Goal: Information Seeking & Learning: Check status

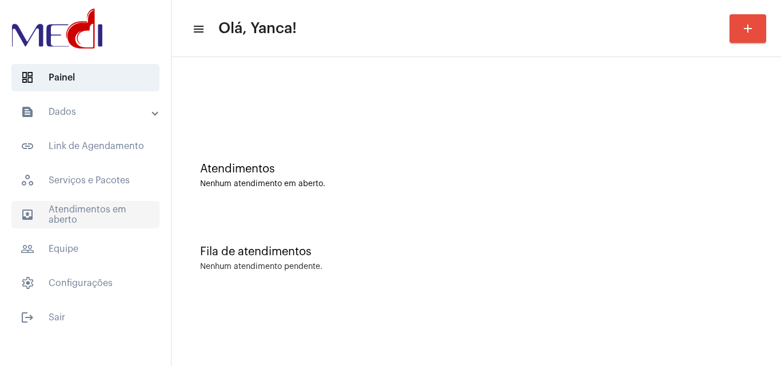
click at [88, 216] on span "outbox_outline Atendimentos em aberto" at bounding box center [85, 214] width 148 height 27
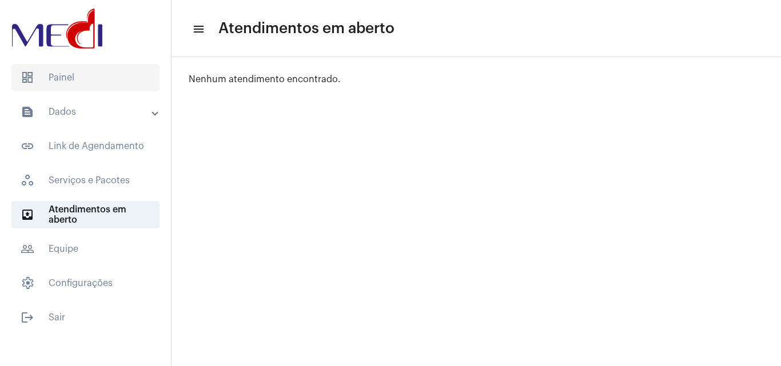
click at [132, 83] on span "dashboard Painel" at bounding box center [85, 77] width 148 height 27
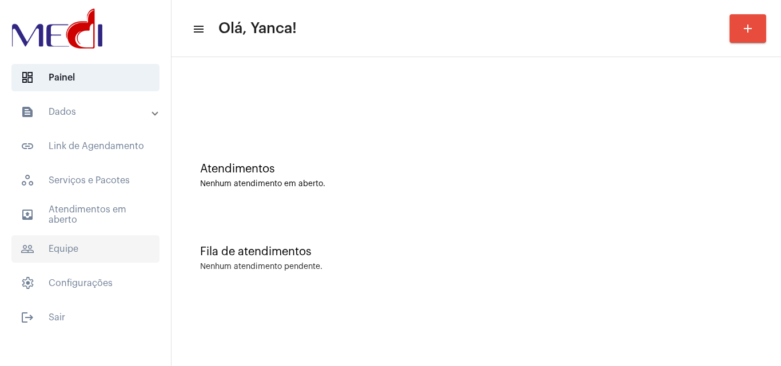
click at [108, 209] on span "outbox_outline Atendimentos em aberto" at bounding box center [85, 214] width 148 height 27
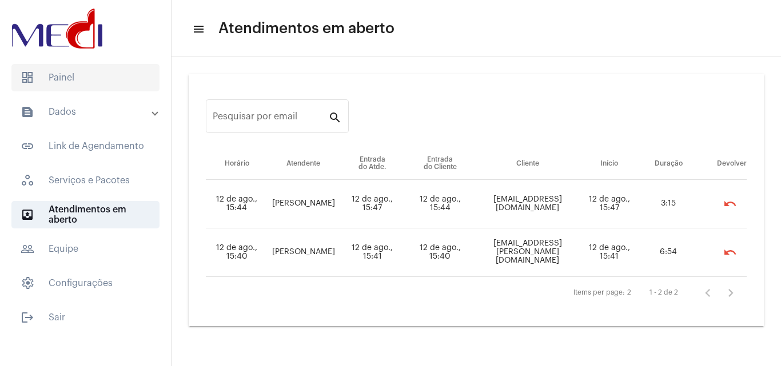
click at [81, 83] on span "dashboard Painel" at bounding box center [85, 77] width 148 height 27
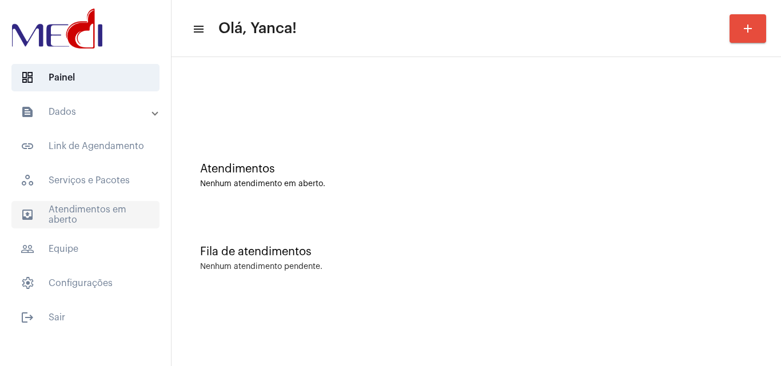
click at [107, 220] on span "outbox_outline Atendimentos em aberto" at bounding box center [85, 214] width 148 height 27
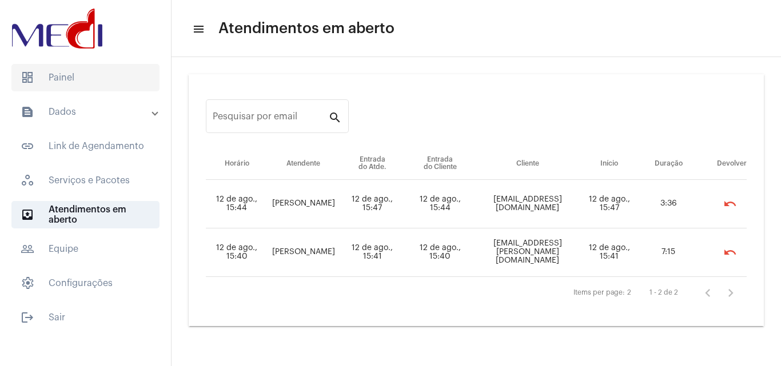
click at [106, 87] on span "dashboard Painel" at bounding box center [85, 77] width 148 height 27
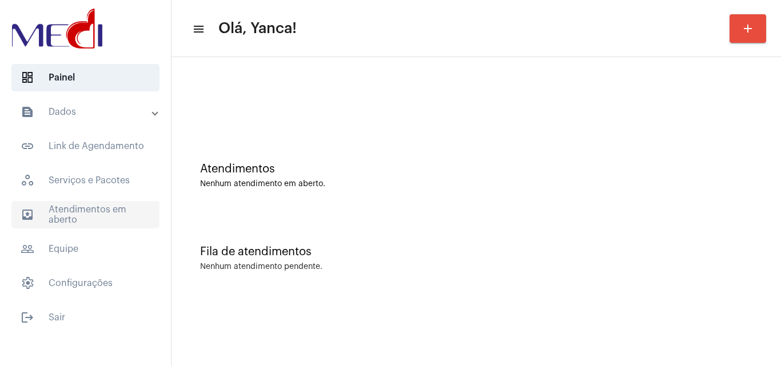
click at [88, 221] on span "outbox_outline Atendimentos em aberto" at bounding box center [85, 214] width 148 height 27
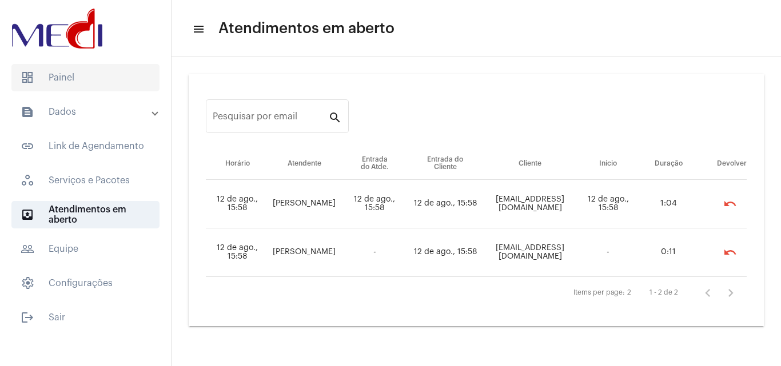
click at [81, 79] on span "dashboard Painel" at bounding box center [85, 77] width 148 height 27
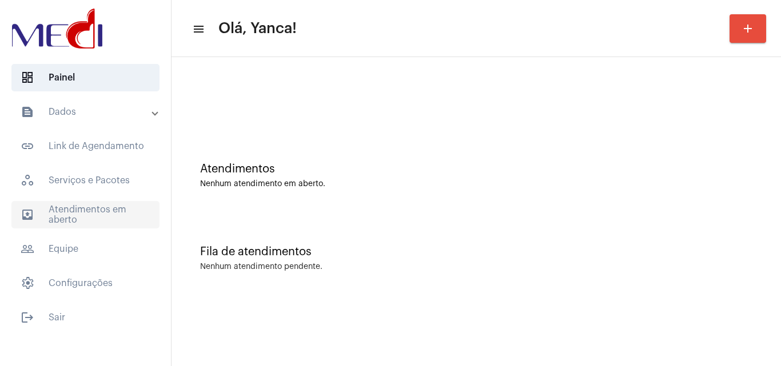
click at [86, 227] on span "outbox_outline Atendimentos em aberto" at bounding box center [85, 214] width 148 height 27
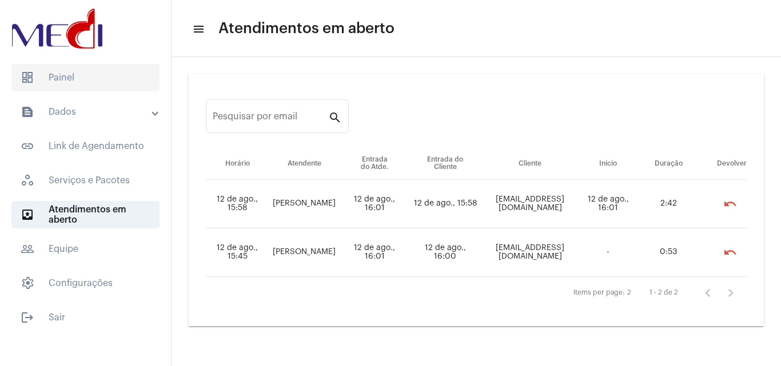
click at [82, 82] on span "dashboard Painel" at bounding box center [85, 77] width 148 height 27
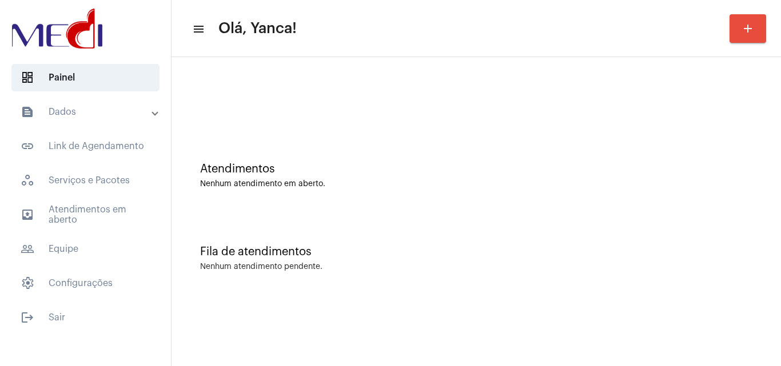
click at [714, 113] on div at bounding box center [476, 96] width 598 height 66
click at [85, 206] on span "outbox_outline Atendimentos em aberto" at bounding box center [85, 214] width 148 height 27
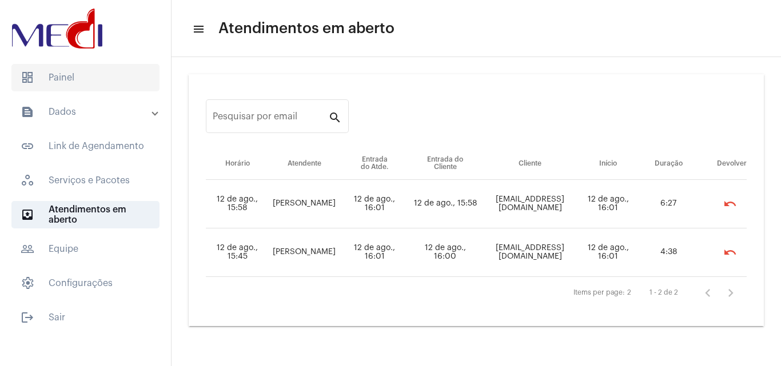
click at [63, 71] on span "dashboard Painel" at bounding box center [85, 77] width 148 height 27
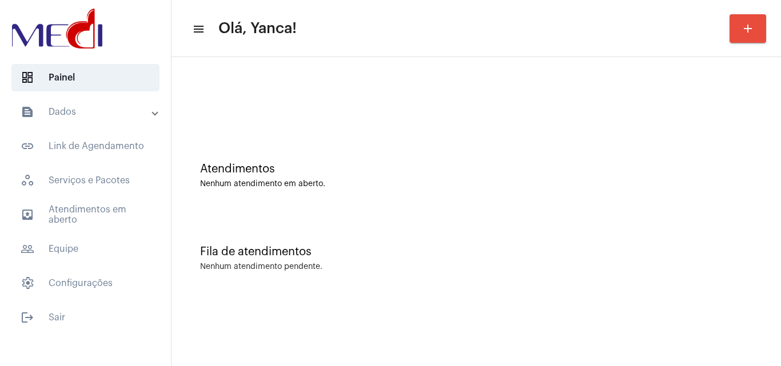
click at [121, 115] on mat-panel-title "text_snippet_outlined Dados" at bounding box center [87, 112] width 132 height 14
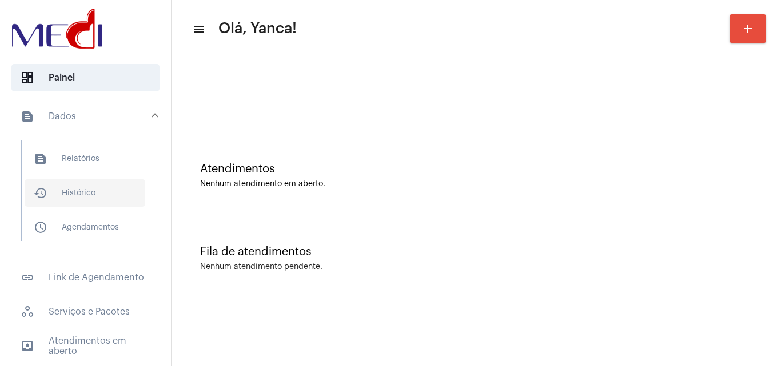
click at [103, 192] on span "history_outlined Histórico" at bounding box center [85, 193] width 121 height 27
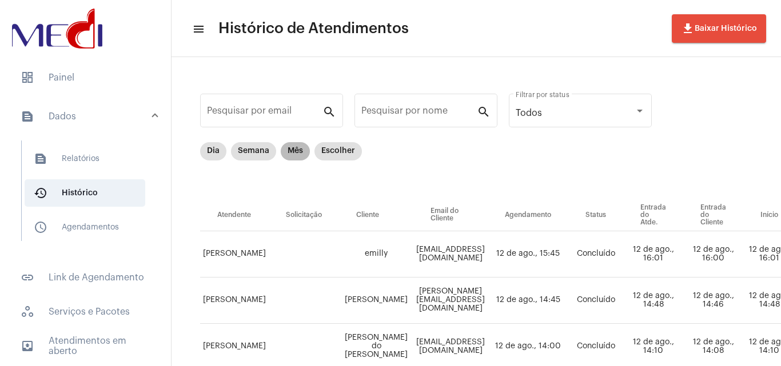
click at [301, 148] on mat-chip "Mês" at bounding box center [295, 151] width 29 height 18
click at [439, 107] on div "Pesquisar por nome" at bounding box center [418, 109] width 115 height 36
paste input "ANESSA CAVALARO PERESSIN"
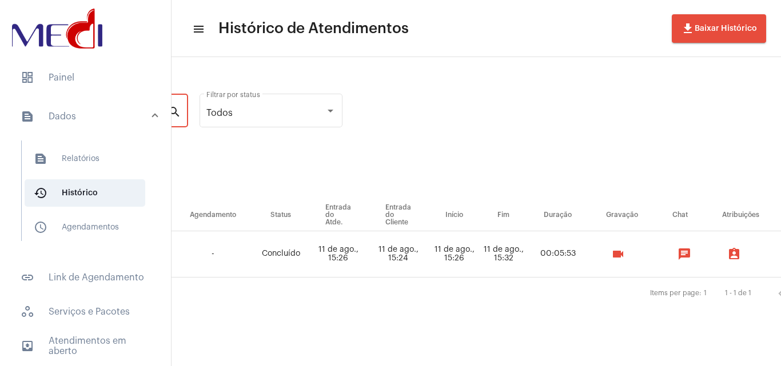
scroll to position [0, 416]
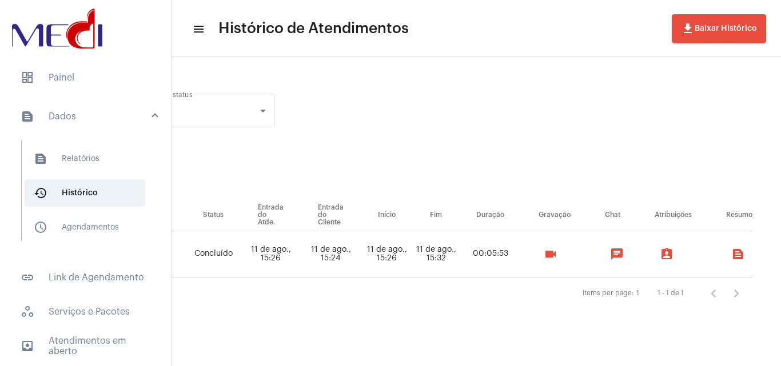
type input "ANESSA CAVALARO PERESSIN"
click at [546, 252] on mat-icon "videocam" at bounding box center [551, 255] width 14 height 14
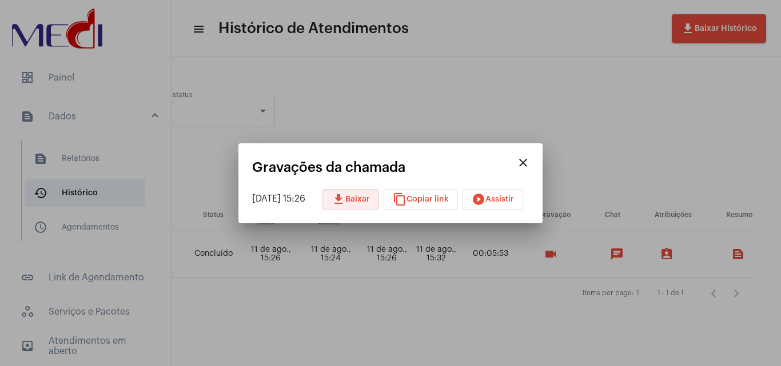
click at [364, 192] on button "download Baixar" at bounding box center [350, 199] width 57 height 21
drag, startPoint x: 731, startPoint y: 144, endPoint x: 726, endPoint y: 148, distance: 6.9
click at [731, 144] on div at bounding box center [390, 183] width 781 height 366
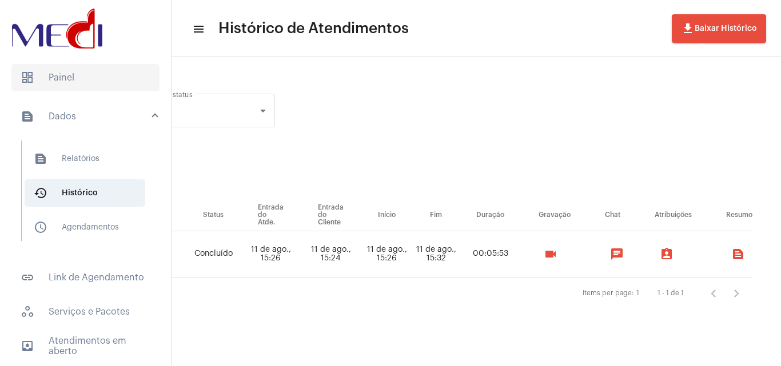
click at [87, 78] on span "dashboard Painel" at bounding box center [85, 77] width 148 height 27
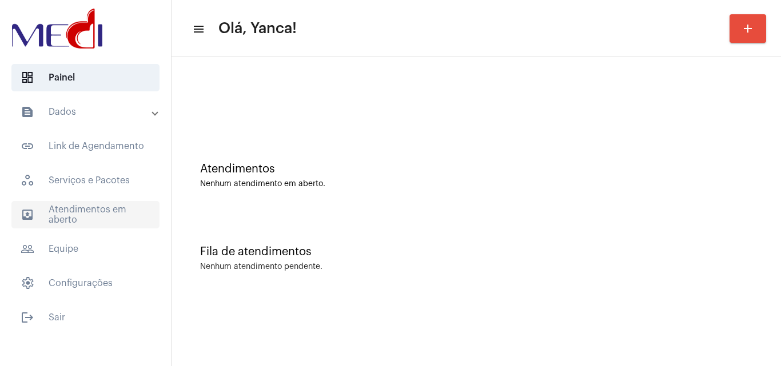
click at [121, 216] on span "outbox_outline Atendimentos em aberto" at bounding box center [85, 214] width 148 height 27
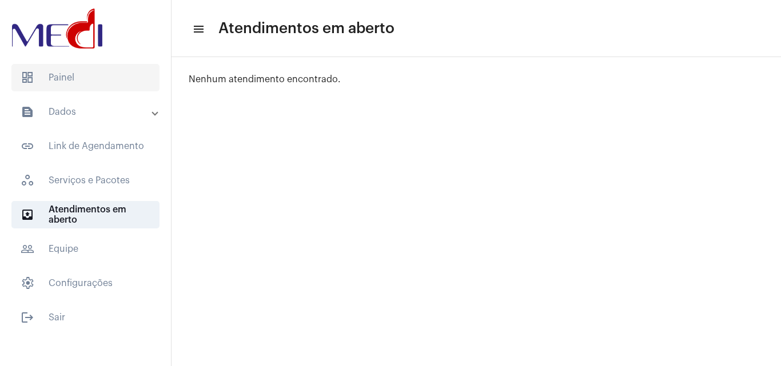
click at [131, 70] on span "dashboard Painel" at bounding box center [85, 77] width 148 height 27
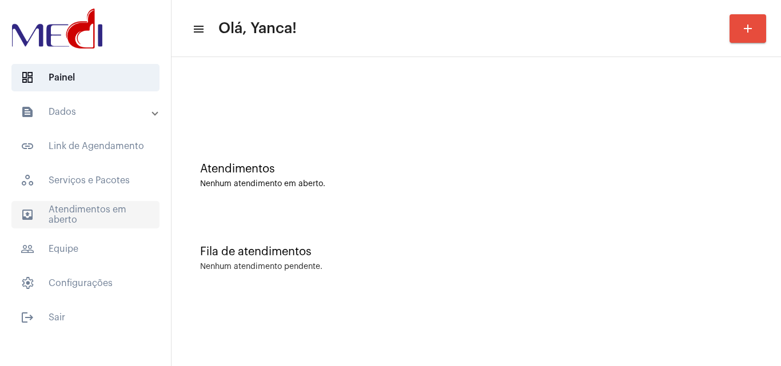
click at [91, 204] on span "outbox_outline Atendimentos em aberto" at bounding box center [85, 214] width 148 height 27
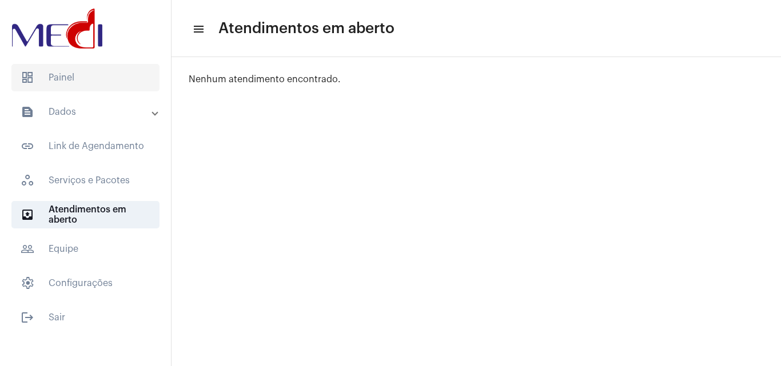
click at [71, 74] on span "dashboard Painel" at bounding box center [85, 77] width 148 height 27
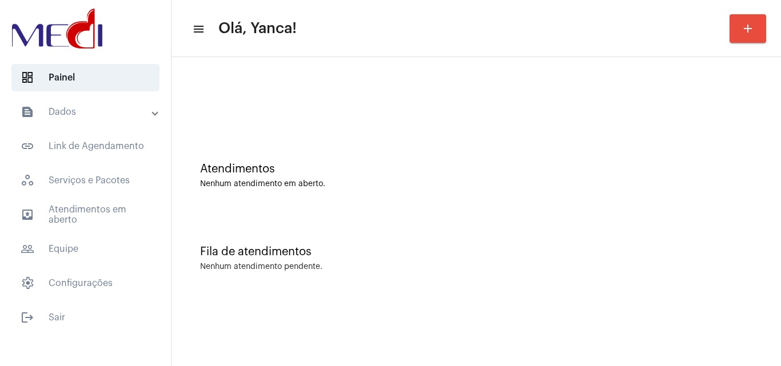
drag, startPoint x: 89, startPoint y: 108, endPoint x: 86, endPoint y: 121, distance: 12.8
click at [89, 108] on mat-panel-title "text_snippet_outlined Dados" at bounding box center [87, 112] width 132 height 14
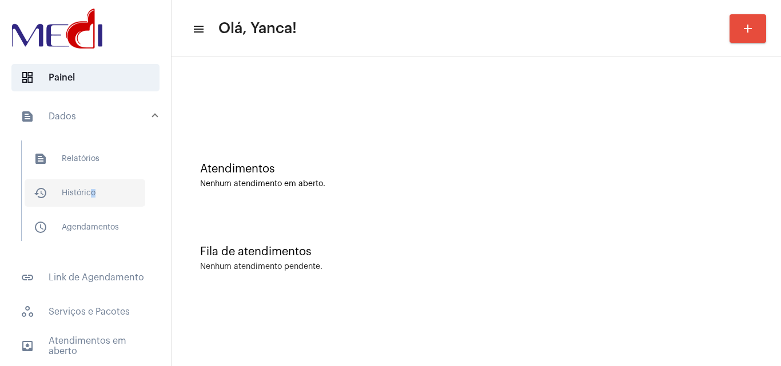
click at [90, 196] on span "history_outlined Histórico" at bounding box center [85, 193] width 121 height 27
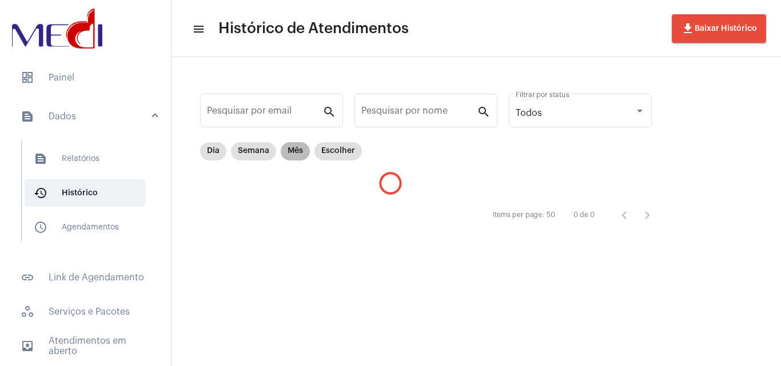
click at [299, 153] on mat-chip "Mês" at bounding box center [295, 151] width 29 height 18
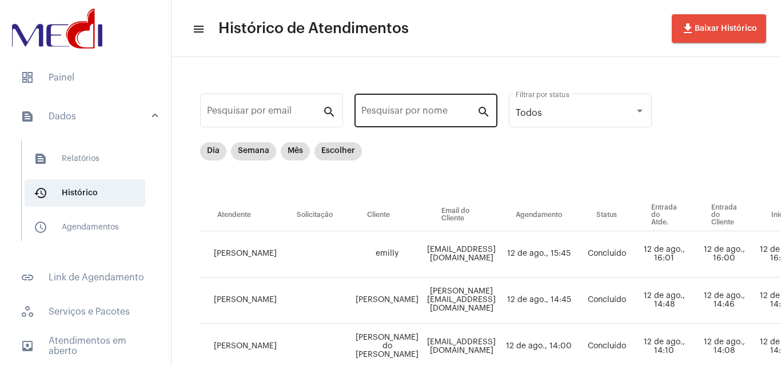
click at [423, 106] on div "Pesquisar por nome" at bounding box center [418, 109] width 115 height 36
paste input "[PERSON_NAME] DAS [PERSON_NAME]"
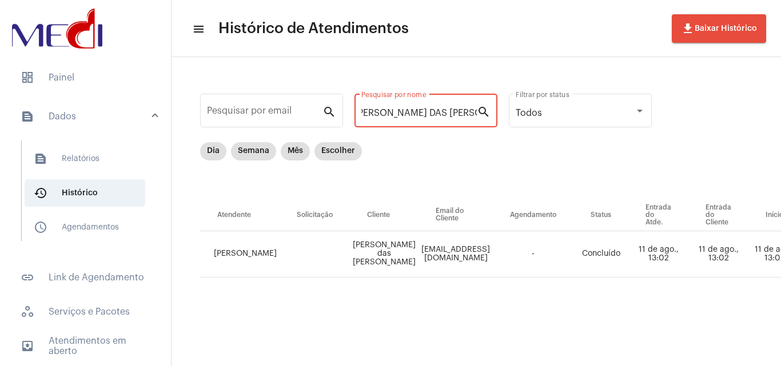
scroll to position [0, 386]
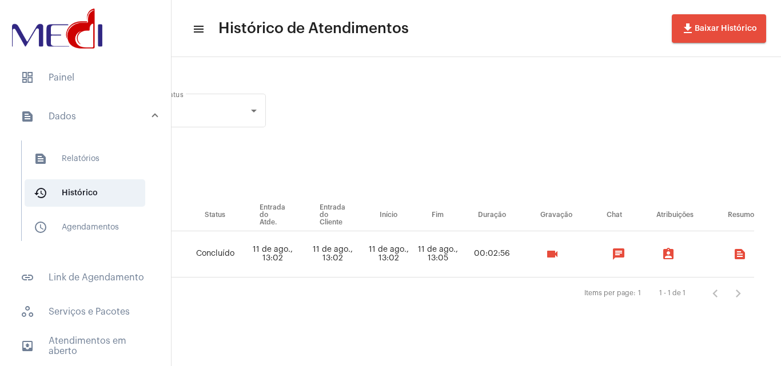
type input "[PERSON_NAME] DAS [PERSON_NAME]"
click at [551, 254] on mat-icon "videocam" at bounding box center [552, 255] width 14 height 14
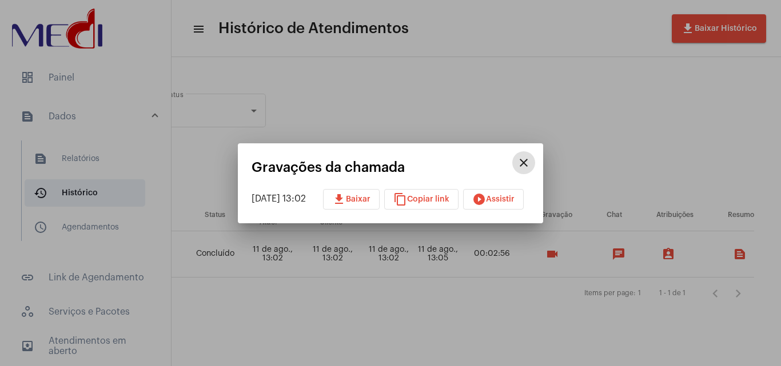
click at [366, 194] on button "download Baixar" at bounding box center [351, 199] width 57 height 21
click at [758, 148] on div at bounding box center [390, 183] width 781 height 366
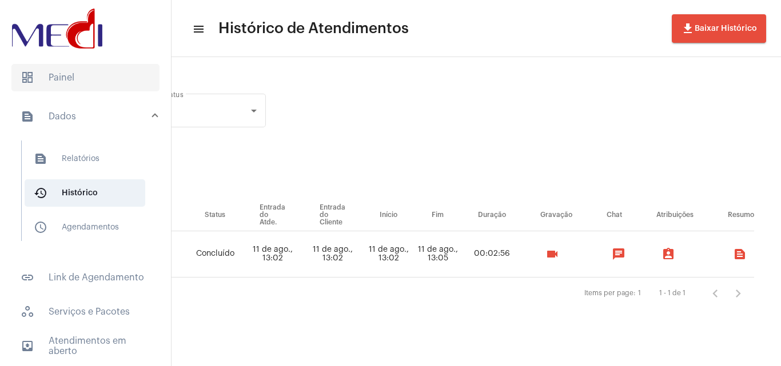
click at [73, 85] on span "dashboard Painel" at bounding box center [85, 77] width 148 height 27
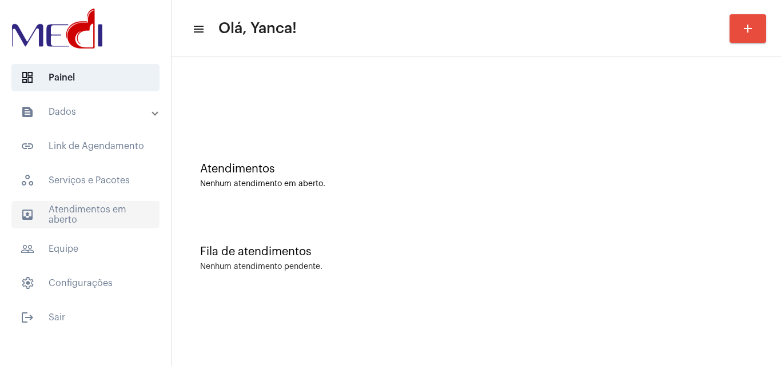
click at [117, 217] on span "outbox_outline Atendimentos em aberto" at bounding box center [85, 214] width 148 height 27
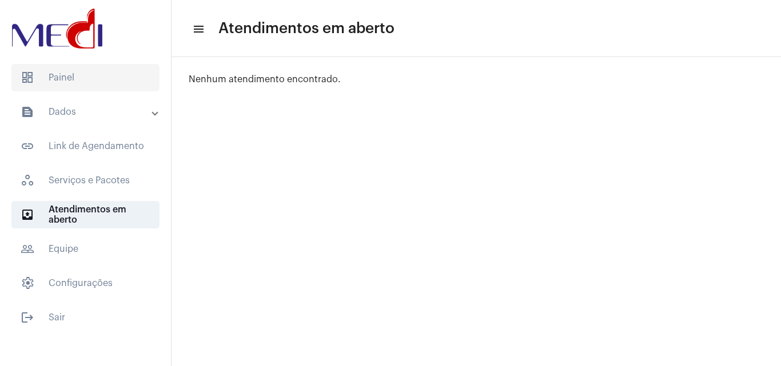
click at [71, 84] on span "dashboard Painel" at bounding box center [85, 77] width 148 height 27
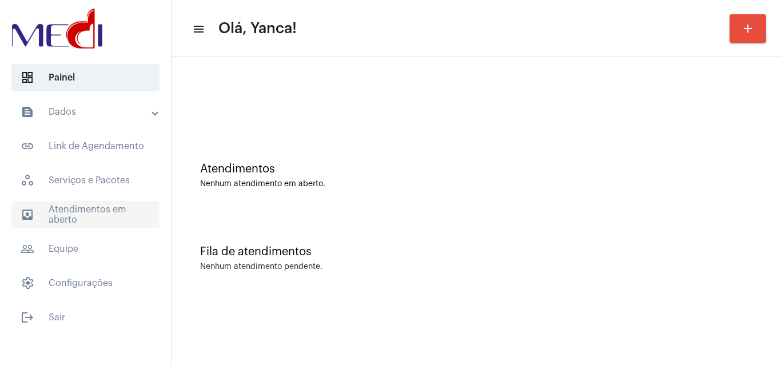
click at [114, 213] on span "outbox_outline Atendimentos em aberto" at bounding box center [85, 214] width 148 height 27
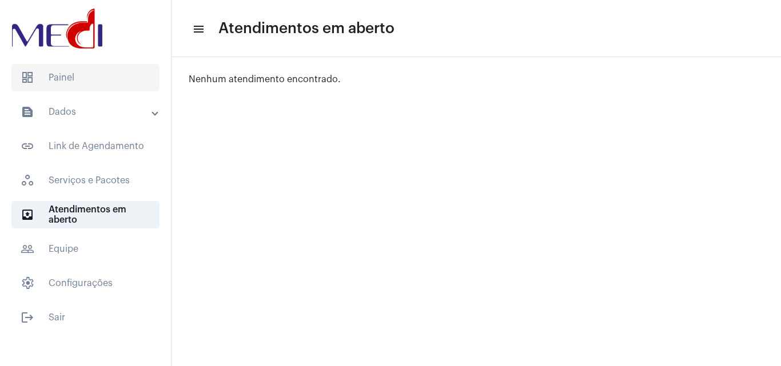
click at [123, 79] on span "dashboard Painel" at bounding box center [85, 77] width 148 height 27
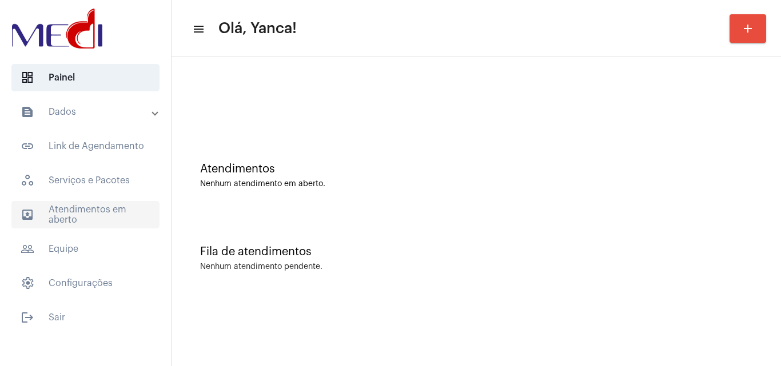
click at [90, 217] on span "outbox_outline Atendimentos em aberto" at bounding box center [85, 214] width 148 height 27
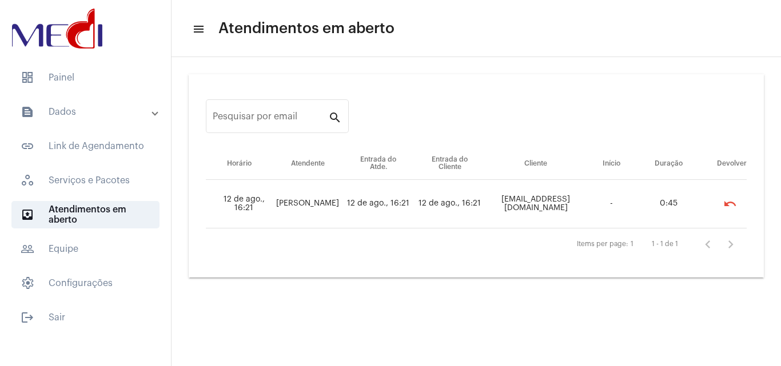
drag, startPoint x: 467, startPoint y: 204, endPoint x: 536, endPoint y: 207, distance: 69.3
click at [555, 206] on td "[EMAIL_ADDRESS][DOMAIN_NAME]" at bounding box center [535, 204] width 99 height 49
click at [97, 86] on span "dashboard Painel" at bounding box center [85, 77] width 148 height 27
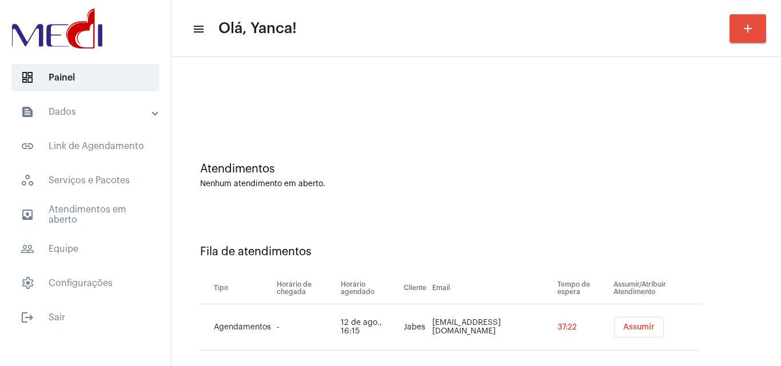
click at [374, 90] on div at bounding box center [476, 96] width 598 height 66
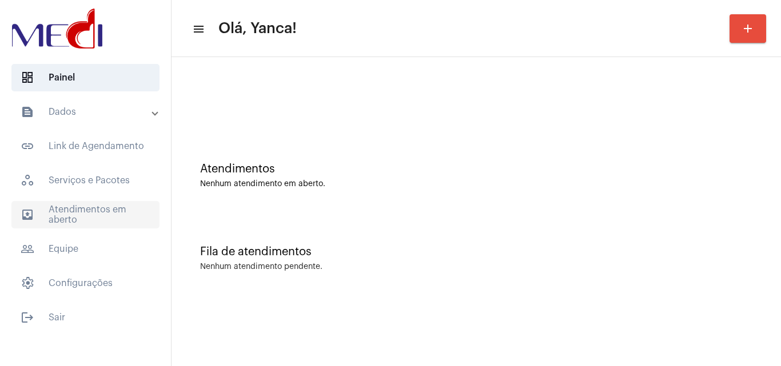
click at [147, 206] on span "outbox_outline Atendimentos em aberto" at bounding box center [85, 214] width 148 height 27
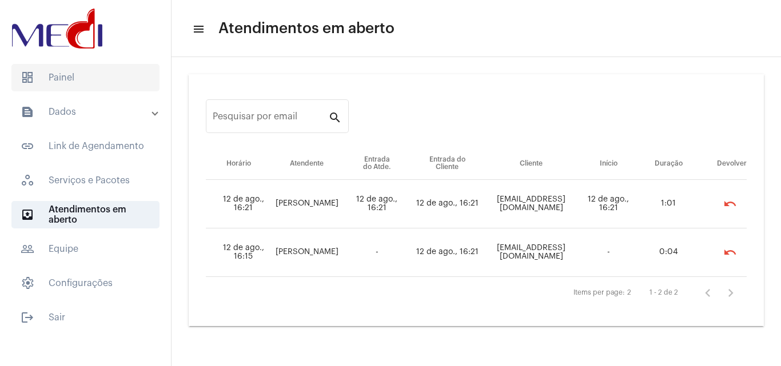
drag, startPoint x: 102, startPoint y: 74, endPoint x: 111, endPoint y: 78, distance: 10.0
click at [103, 74] on span "dashboard Painel" at bounding box center [85, 77] width 148 height 27
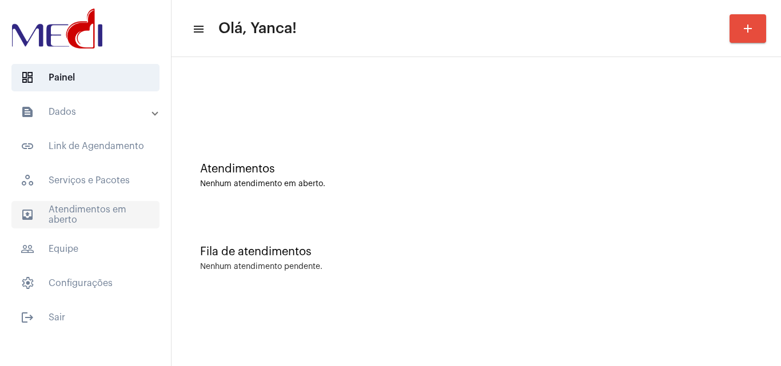
click at [136, 205] on span "outbox_outline Atendimentos em aberto" at bounding box center [85, 214] width 148 height 27
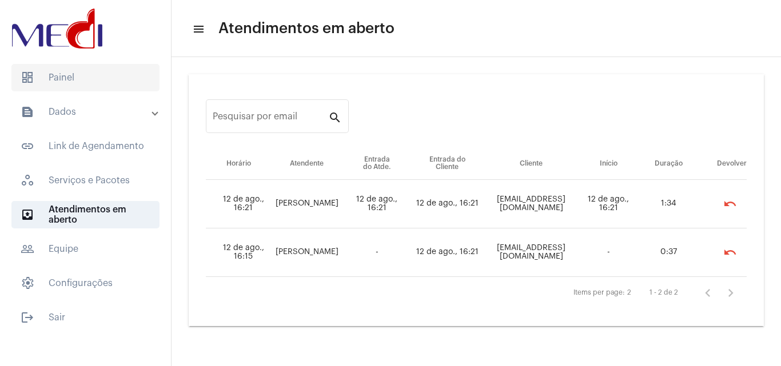
click at [88, 86] on span "dashboard Painel" at bounding box center [85, 77] width 148 height 27
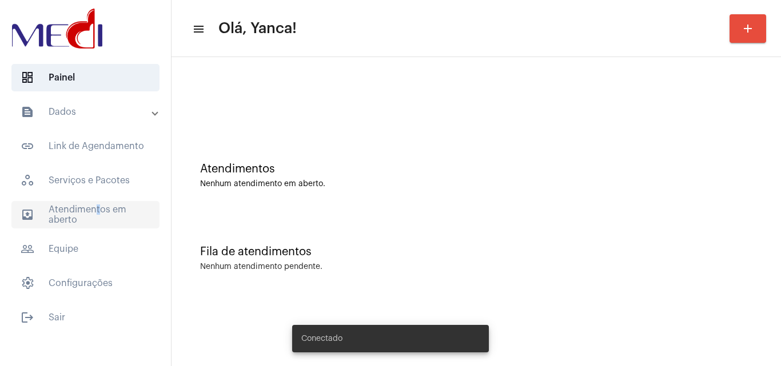
click at [93, 201] on mat-accordion "text_snippet_outlined Dados text_snippet_outlined Relatórios history_outlined H…" at bounding box center [85, 197] width 171 height 199
click at [99, 222] on span "outbox_outline Atendimentos em aberto" at bounding box center [85, 214] width 148 height 27
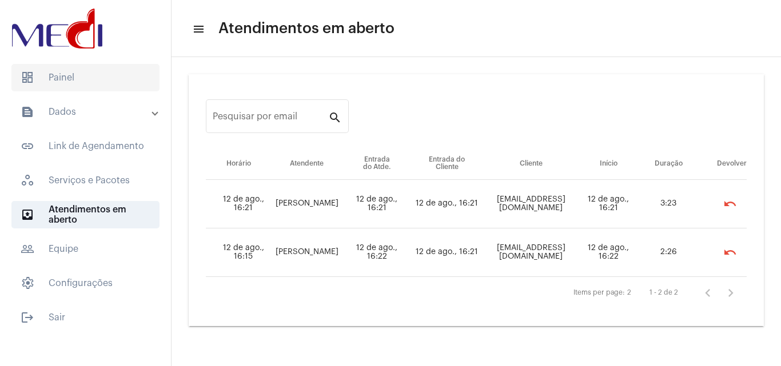
click at [76, 75] on span "dashboard Painel" at bounding box center [85, 77] width 148 height 27
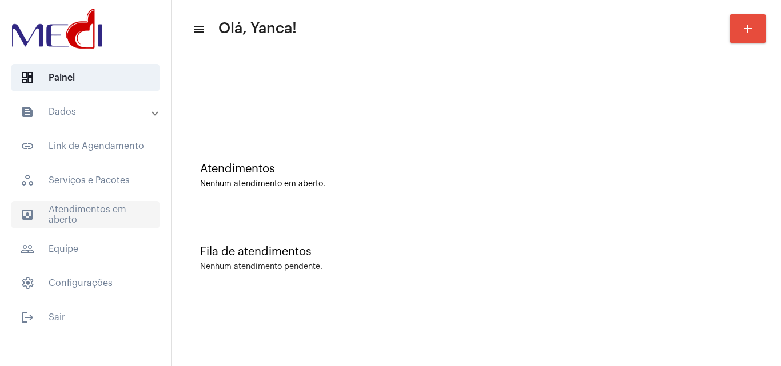
click at [110, 222] on span "outbox_outline Atendimentos em aberto" at bounding box center [85, 214] width 148 height 27
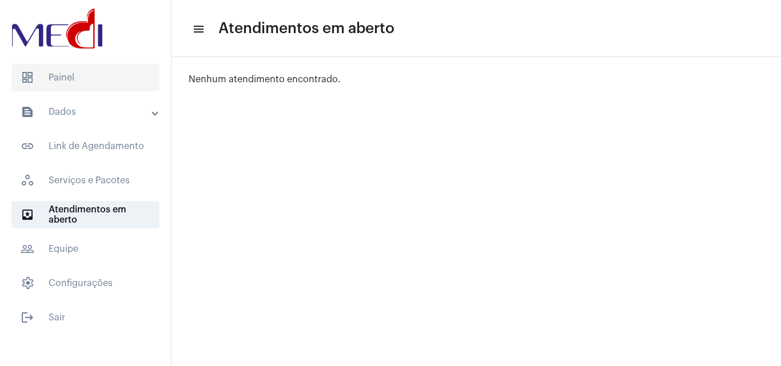
click at [125, 72] on span "dashboard Painel" at bounding box center [85, 77] width 148 height 27
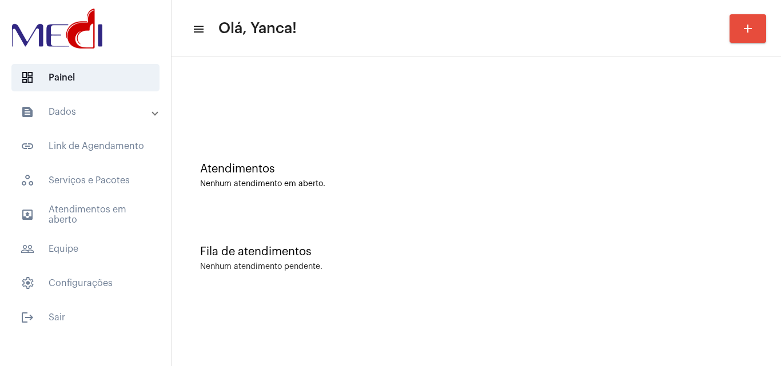
drag, startPoint x: 90, startPoint y: 116, endPoint x: 85, endPoint y: 126, distance: 10.7
click at [90, 115] on mat-panel-title "text_snippet_outlined Dados" at bounding box center [87, 112] width 132 height 14
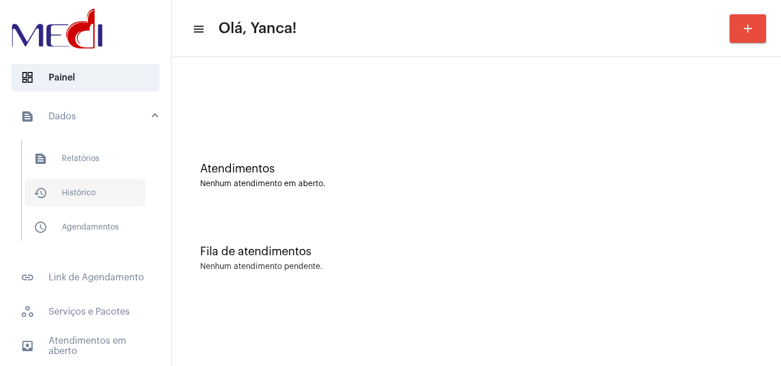
click at [90, 190] on span "history_outlined Histórico" at bounding box center [85, 193] width 121 height 27
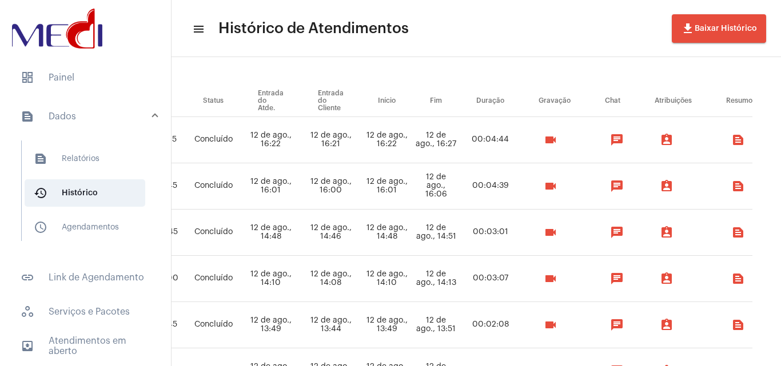
scroll to position [114, 448]
click at [557, 230] on mat-icon "videocam" at bounding box center [551, 233] width 14 height 14
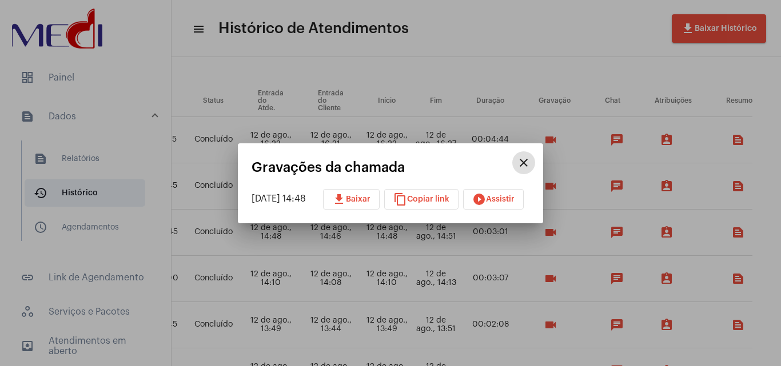
click at [518, 206] on button "play_circle_filled Assistir" at bounding box center [493, 199] width 61 height 21
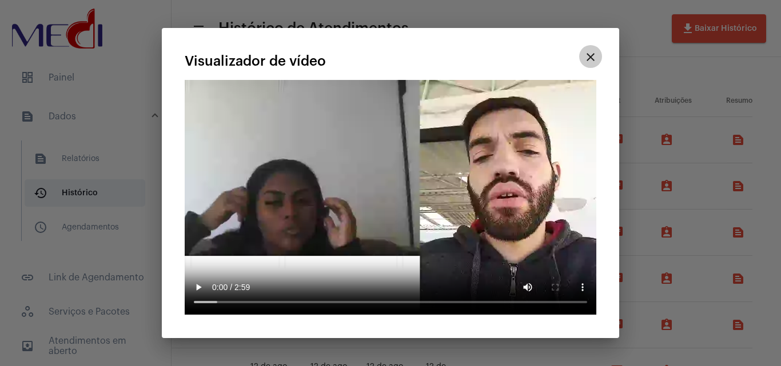
click at [592, 57] on mat-icon "close" at bounding box center [591, 57] width 14 height 14
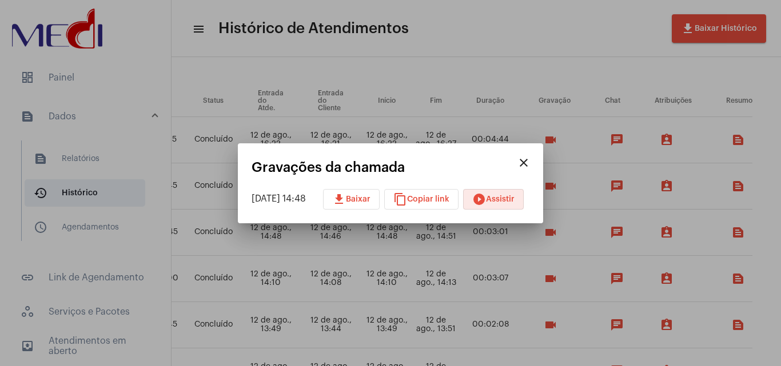
click at [531, 166] on mat-icon "close" at bounding box center [524, 163] width 14 height 14
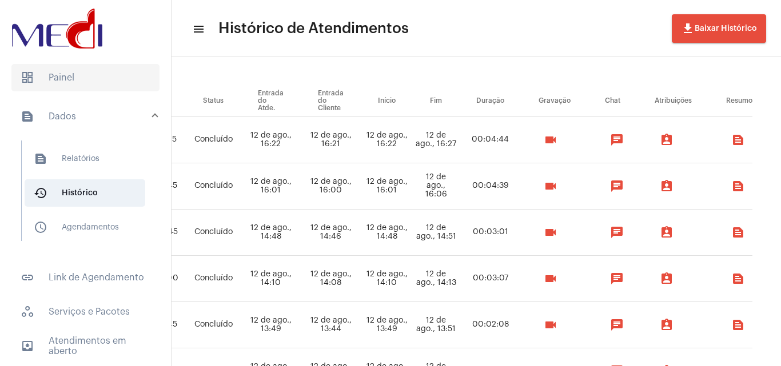
click at [65, 74] on span "dashboard Painel" at bounding box center [85, 77] width 148 height 27
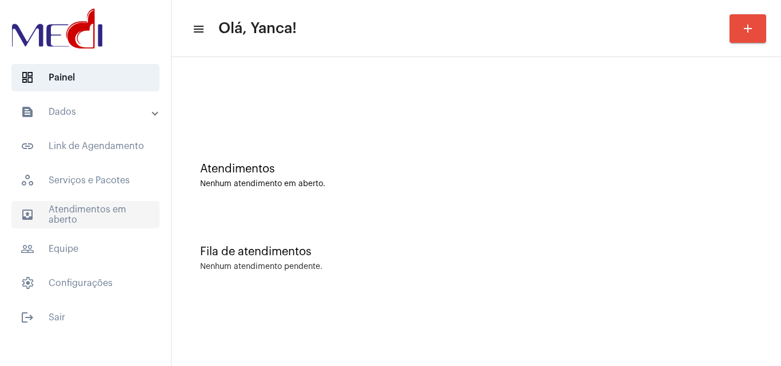
click at [77, 206] on span "outbox_outline Atendimentos em aberto" at bounding box center [85, 214] width 148 height 27
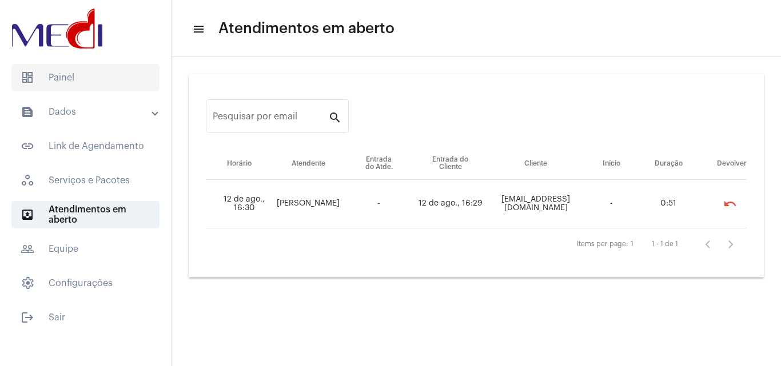
click at [117, 78] on span "dashboard Painel" at bounding box center [85, 77] width 148 height 27
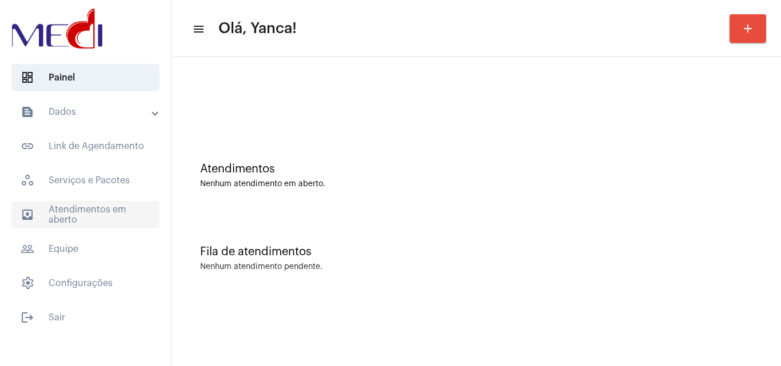
click at [62, 225] on span "outbox_outline Atendimentos em aberto" at bounding box center [85, 214] width 148 height 27
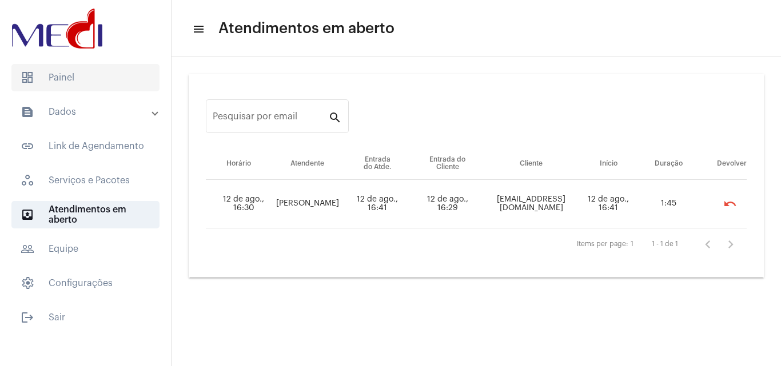
click at [101, 82] on span "dashboard Painel" at bounding box center [85, 77] width 148 height 27
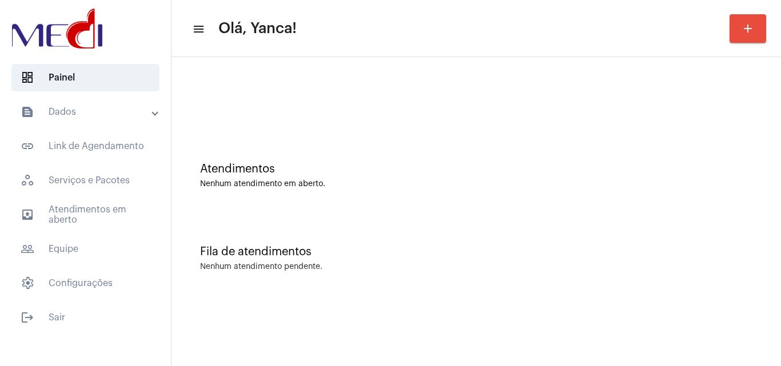
click at [399, 358] on mat-sidenav-content "menu Olá, Yanca! add Atendimentos Nenhum atendimento em aberto. Fila de atendim…" at bounding box center [476, 183] width 609 height 366
click at [102, 217] on span "outbox_outline Atendimentos em aberto" at bounding box center [85, 214] width 148 height 27
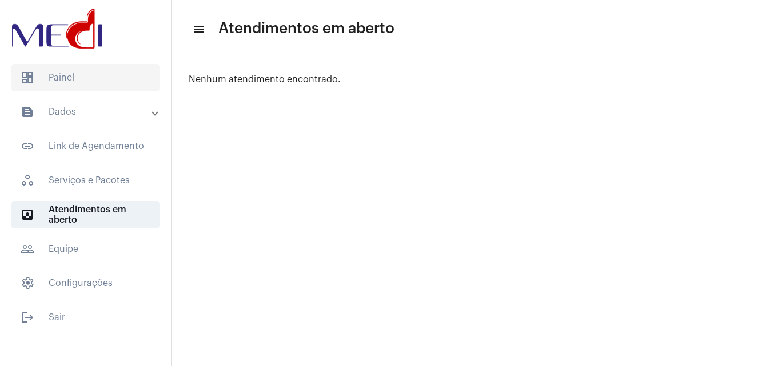
click at [62, 79] on span "dashboard Painel" at bounding box center [85, 77] width 148 height 27
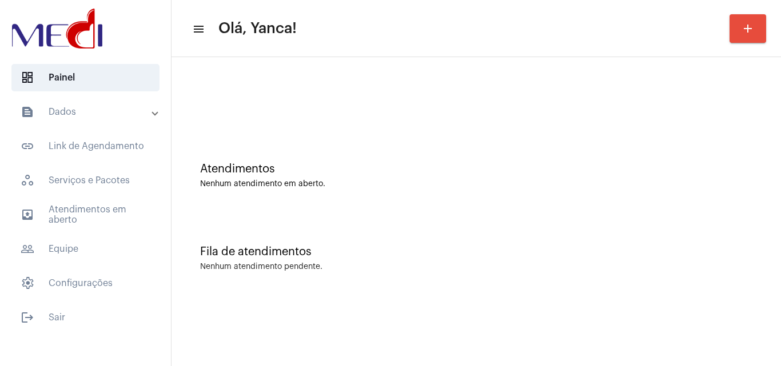
drag, startPoint x: 754, startPoint y: 178, endPoint x: 165, endPoint y: 179, distance: 588.9
click at [723, 192] on div "Atendimentos Nenhum atendimento em aberto." at bounding box center [476, 170] width 598 height 83
click at [90, 221] on span "outbox_outline Atendimentos em aberto" at bounding box center [85, 214] width 148 height 27
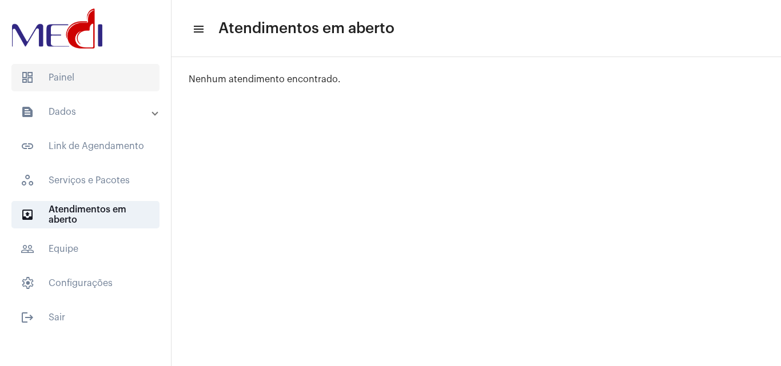
drag, startPoint x: 53, startPoint y: 67, endPoint x: 84, endPoint y: 73, distance: 31.3
click at [54, 69] on span "dashboard Painel" at bounding box center [85, 77] width 148 height 27
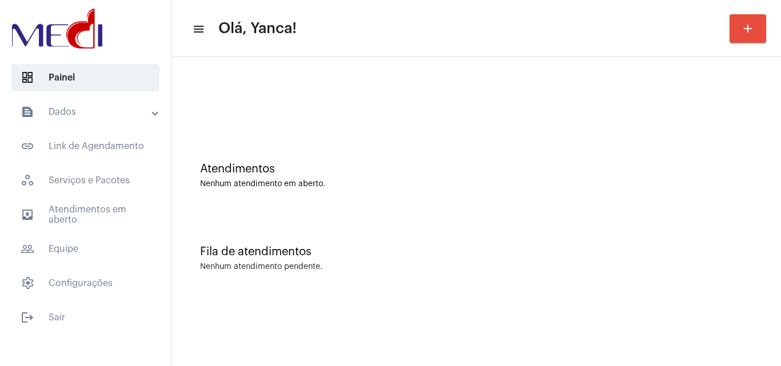
drag, startPoint x: 740, startPoint y: 136, endPoint x: 458, endPoint y: 174, distance: 284.5
click at [740, 134] on div "Atendimentos Nenhum atendimento em aberto." at bounding box center [476, 170] width 598 height 83
drag, startPoint x: 95, startPoint y: 210, endPoint x: 104, endPoint y: 210, distance: 9.2
click at [96, 210] on span "outbox_outline Atendimentos em aberto" at bounding box center [85, 214] width 148 height 27
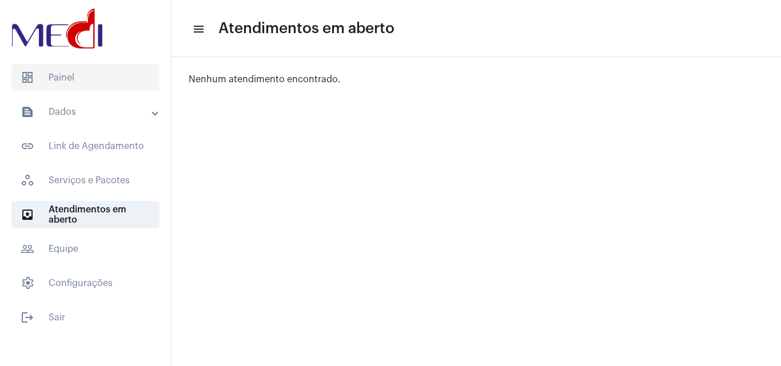
click at [71, 74] on span "dashboard Painel" at bounding box center [85, 77] width 148 height 27
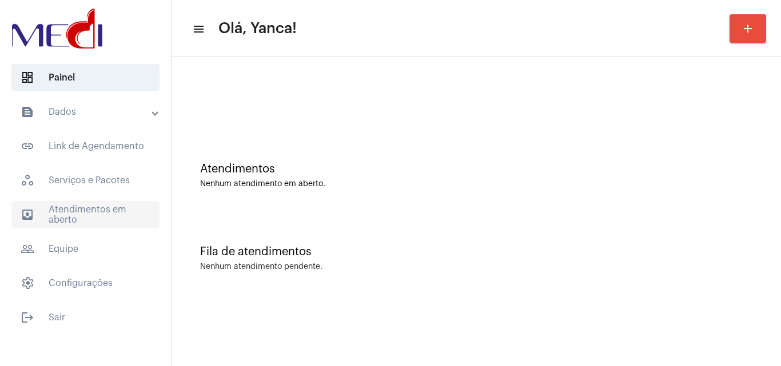
click at [100, 217] on span "outbox_outline Atendimentos em aberto" at bounding box center [85, 214] width 148 height 27
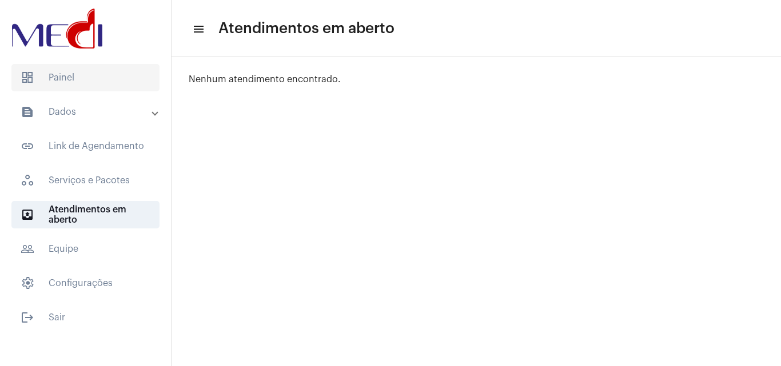
click at [101, 81] on span "dashboard Painel" at bounding box center [85, 77] width 148 height 27
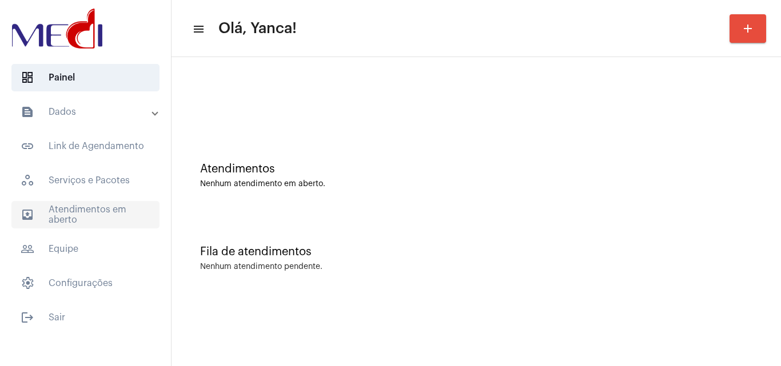
click at [92, 206] on span "outbox_outline Atendimentos em aberto" at bounding box center [85, 214] width 148 height 27
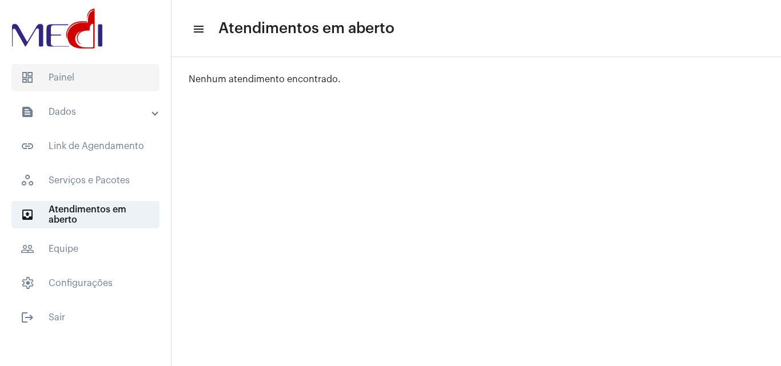
drag, startPoint x: 82, startPoint y: 76, endPoint x: 79, endPoint y: 81, distance: 5.9
click at [82, 79] on span "dashboard Painel" at bounding box center [85, 77] width 148 height 27
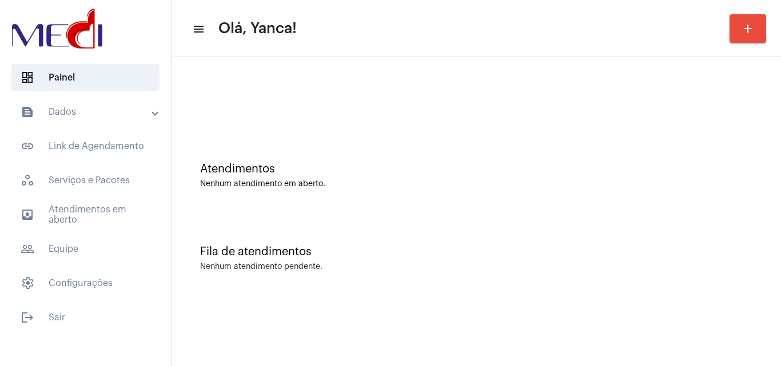
click at [706, 161] on div "Atendimentos Nenhum atendimento em aberto." at bounding box center [476, 170] width 598 height 83
